Goal: Find specific page/section: Find specific page/section

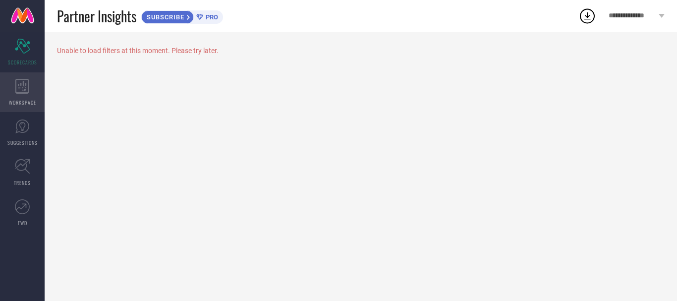
click at [24, 87] on icon at bounding box center [22, 86] width 14 height 15
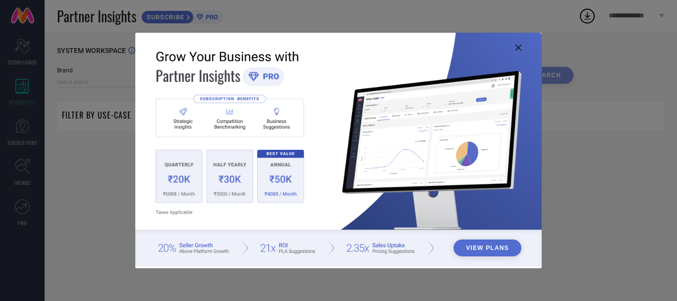
type input "1 STOP FASHION"
type input "All"
click at [521, 45] on icon at bounding box center [519, 48] width 6 height 6
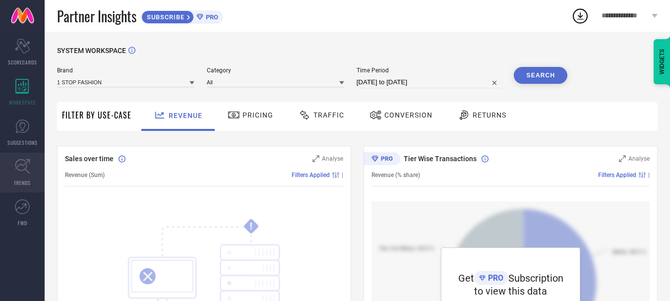
click at [31, 179] on link "TRENDS" at bounding box center [22, 173] width 45 height 40
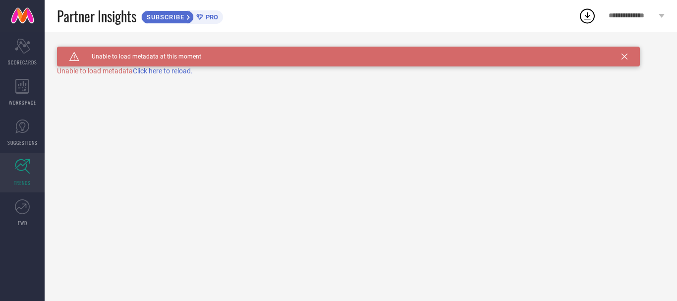
click at [148, 69] on span "Click here to reload." at bounding box center [163, 71] width 60 height 8
click at [25, 207] on icon at bounding box center [22, 206] width 15 height 15
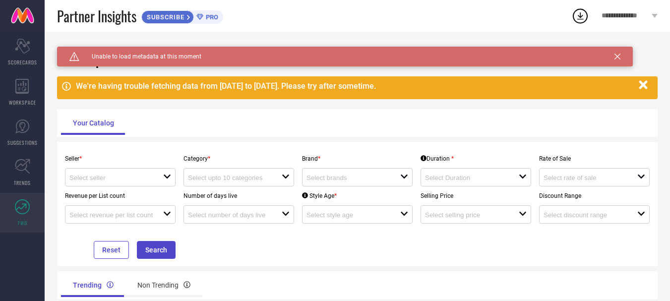
click at [611, 60] on div "Caution Created with Sketch. Unable to load metadata at this moment" at bounding box center [345, 57] width 576 height 20
click at [615, 56] on icon at bounding box center [617, 57] width 6 height 6
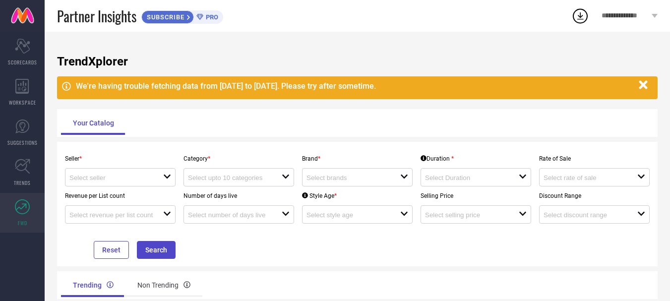
click at [644, 85] on icon "button" at bounding box center [643, 85] width 8 height 8
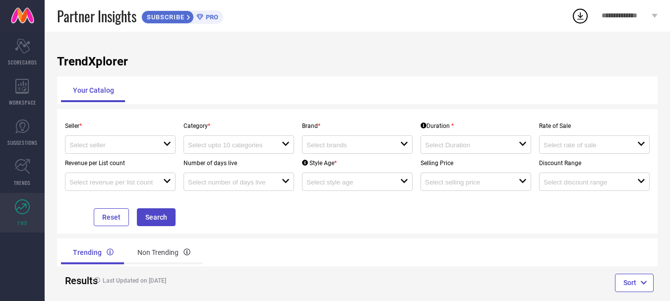
click at [132, 130] on div "Seller * open" at bounding box center [120, 135] width 118 height 37
click at [127, 151] on div "open" at bounding box center [120, 144] width 111 height 18
click at [116, 164] on li "Myntra ( MINT_1 )" at bounding box center [124, 164] width 119 height 18
type input "Myntra ( MINT_1 )"
click at [235, 140] on div at bounding box center [235, 144] width 94 height 9
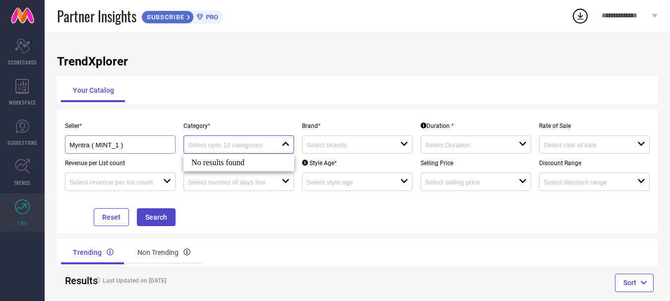
click at [242, 142] on input at bounding box center [230, 144] width 84 height 7
click at [246, 142] on input at bounding box center [230, 144] width 84 height 7
click at [365, 136] on div "open" at bounding box center [357, 144] width 111 height 18
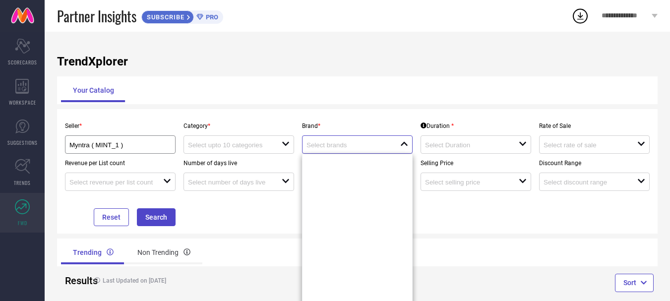
scroll to position [3636, 0]
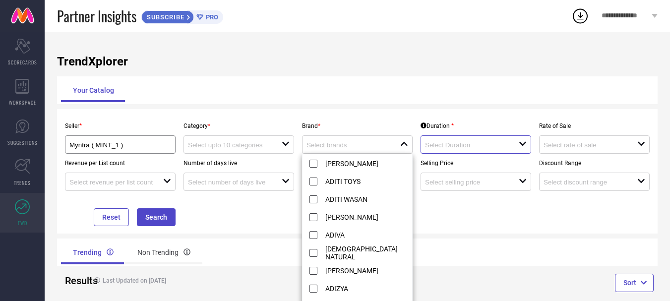
drag, startPoint x: 440, startPoint y: 142, endPoint x: 478, endPoint y: 150, distance: 39.1
click at [440, 142] on input at bounding box center [467, 144] width 84 height 7
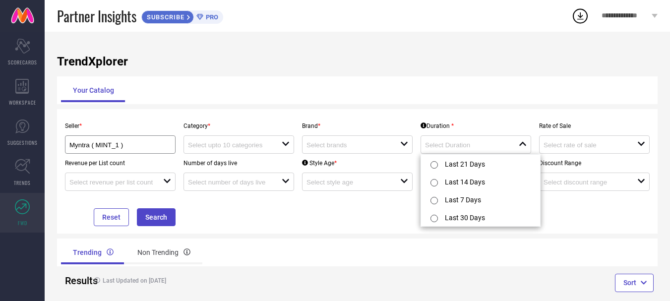
click at [576, 209] on div "Seller * Myntra ( MINT_1 ) Category * open Brand * open Duration * close Rate o…" at bounding box center [357, 172] width 592 height 110
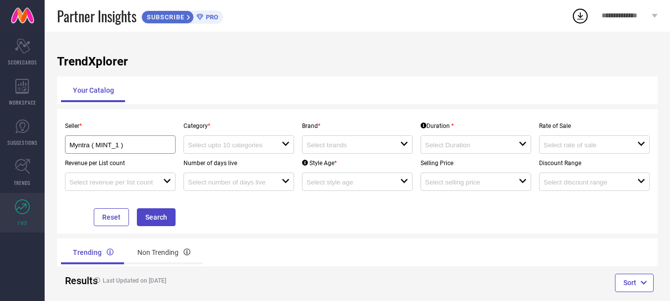
scroll to position [17, 0]
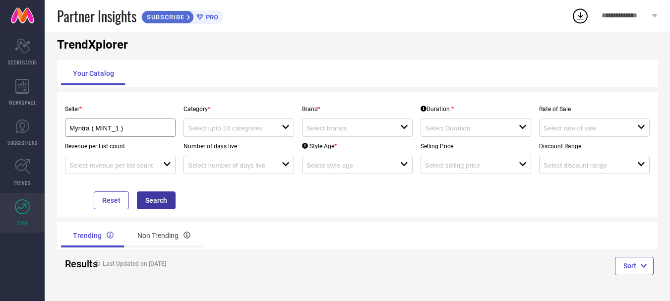
click at [161, 196] on button "Search" at bounding box center [156, 200] width 39 height 18
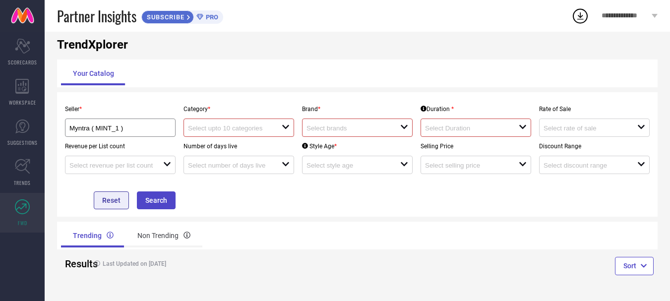
click at [112, 193] on button "Reset" at bounding box center [111, 200] width 35 height 18
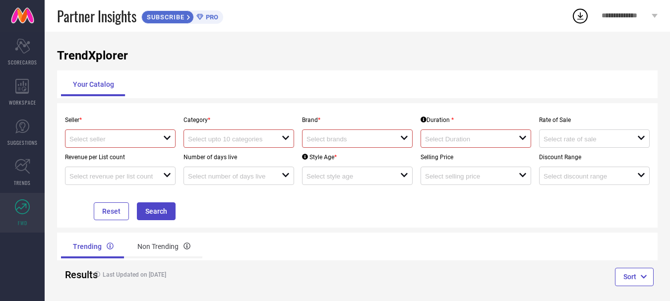
scroll to position [0, 0]
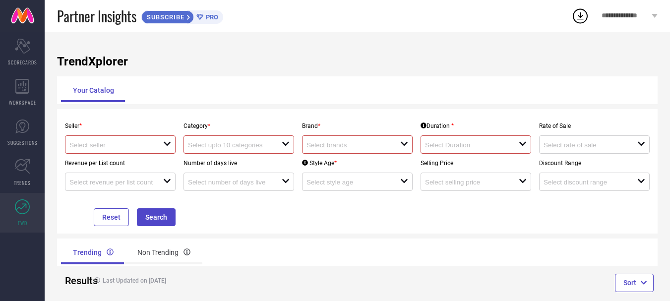
click at [627, 18] on span "**********" at bounding box center [625, 16] width 48 height 8
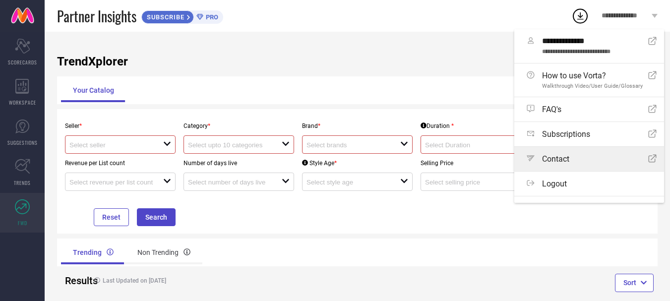
click at [566, 162] on span "Contact" at bounding box center [555, 158] width 27 height 9
